Goal: Task Accomplishment & Management: Use online tool/utility

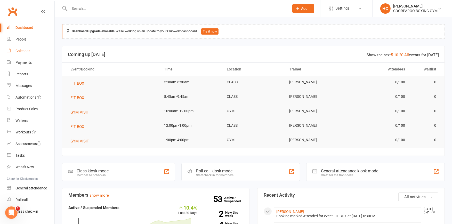
click at [25, 50] on div "Calendar" at bounding box center [22, 51] width 14 height 4
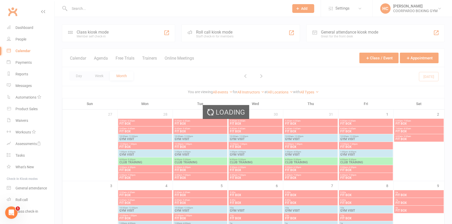
click at [84, 36] on div "Loading" at bounding box center [226, 112] width 452 height 224
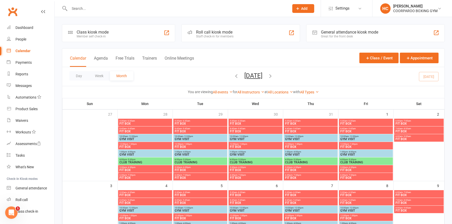
click at [87, 35] on div "Member self check-in" at bounding box center [93, 37] width 32 height 4
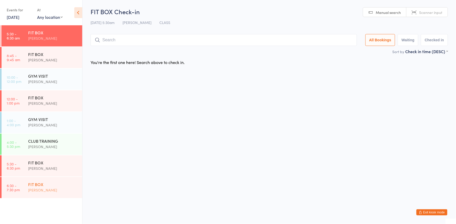
click at [59, 192] on div "[PERSON_NAME]" at bounding box center [53, 190] width 50 height 6
